Goal: Transaction & Acquisition: Purchase product/service

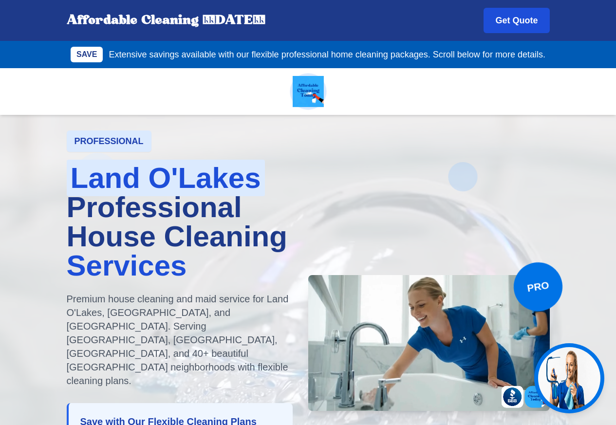
click at [549, 20] on link "Get Quote" at bounding box center [516, 20] width 66 height 25
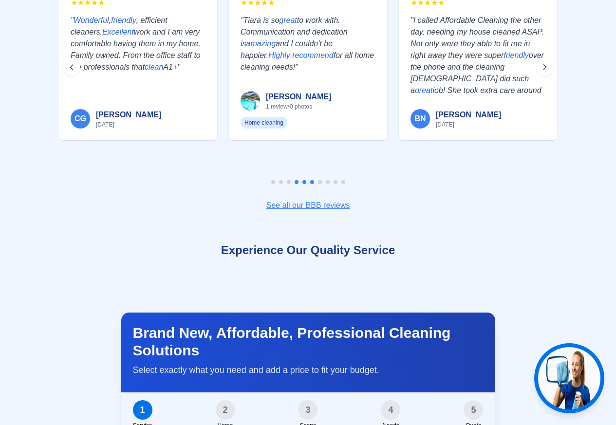
scroll to position [3183, 0]
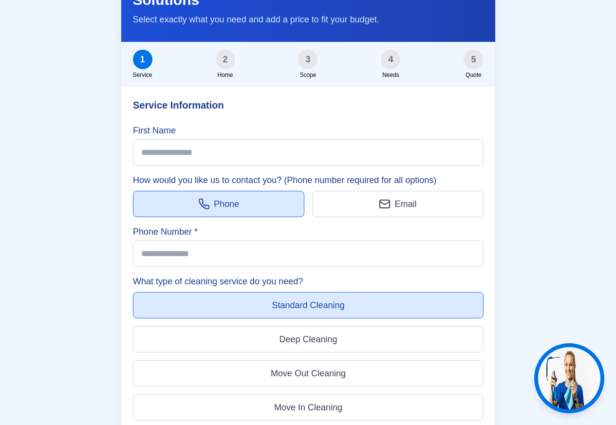
click at [259, 223] on form "Service Information Tip: Fields marked with * are required. Scroll down to see …" at bounding box center [308, 323] width 374 height 472
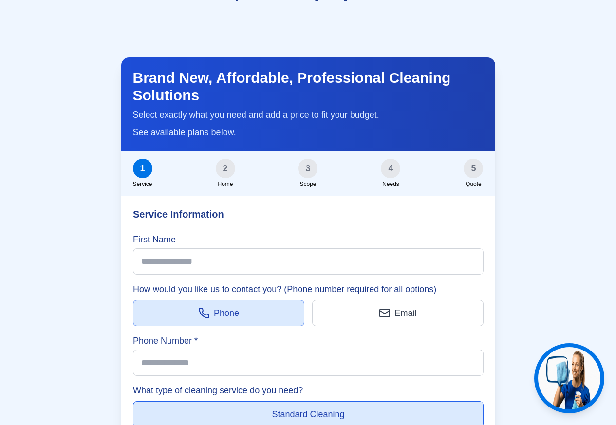
scroll to position [3008, 0]
